Goal: Find specific page/section: Find specific page/section

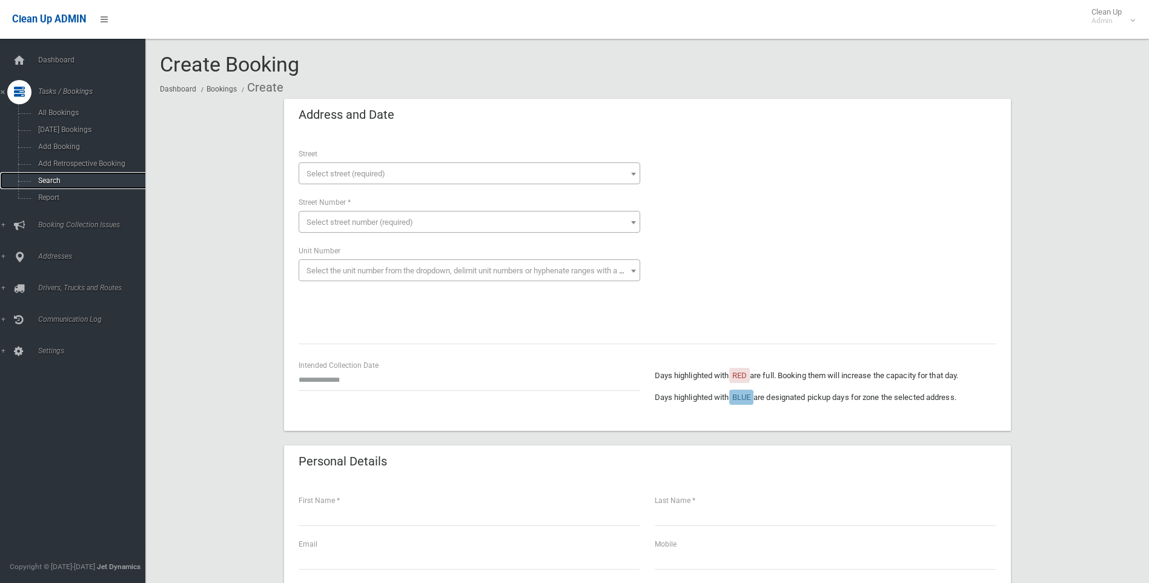
click at [33, 179] on link "Search" at bounding box center [77, 180] width 154 height 17
click at [44, 293] on link "Drivers, Trucks and Routes" at bounding box center [77, 288] width 154 height 24
click at [58, 166] on link "Addresses" at bounding box center [77, 155] width 154 height 24
click at [50, 181] on link "All Addresses" at bounding box center [77, 175] width 154 height 17
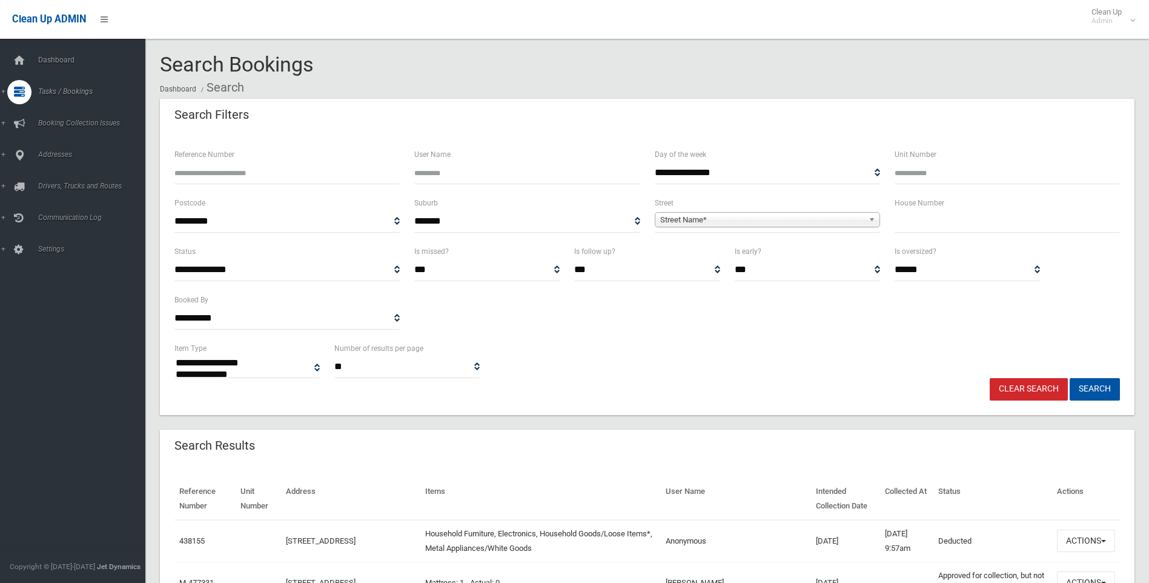
select select
